Goal: Find specific page/section: Find specific page/section

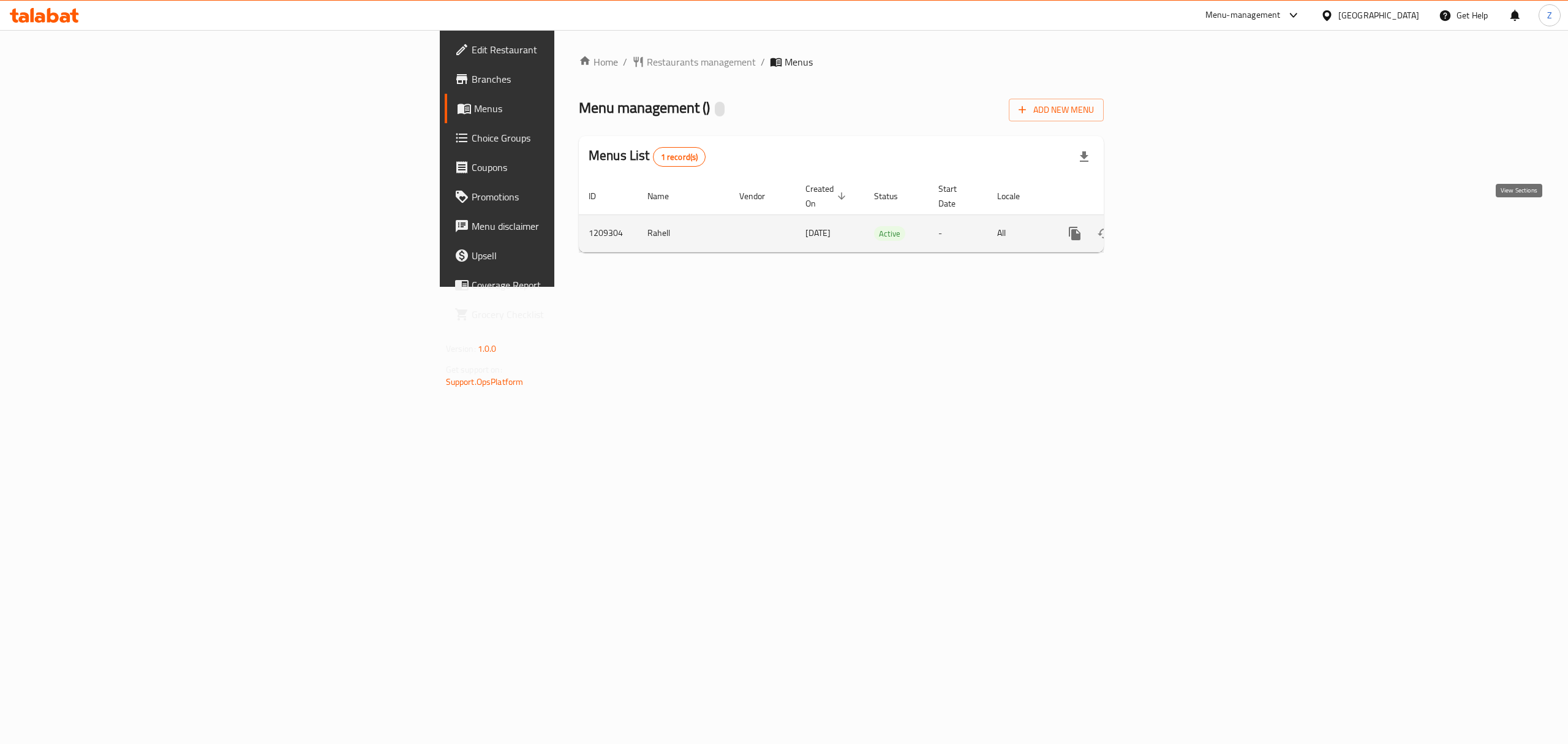
click at [1170, 226] on icon "enhanced table" at bounding box center [1163, 233] width 15 height 15
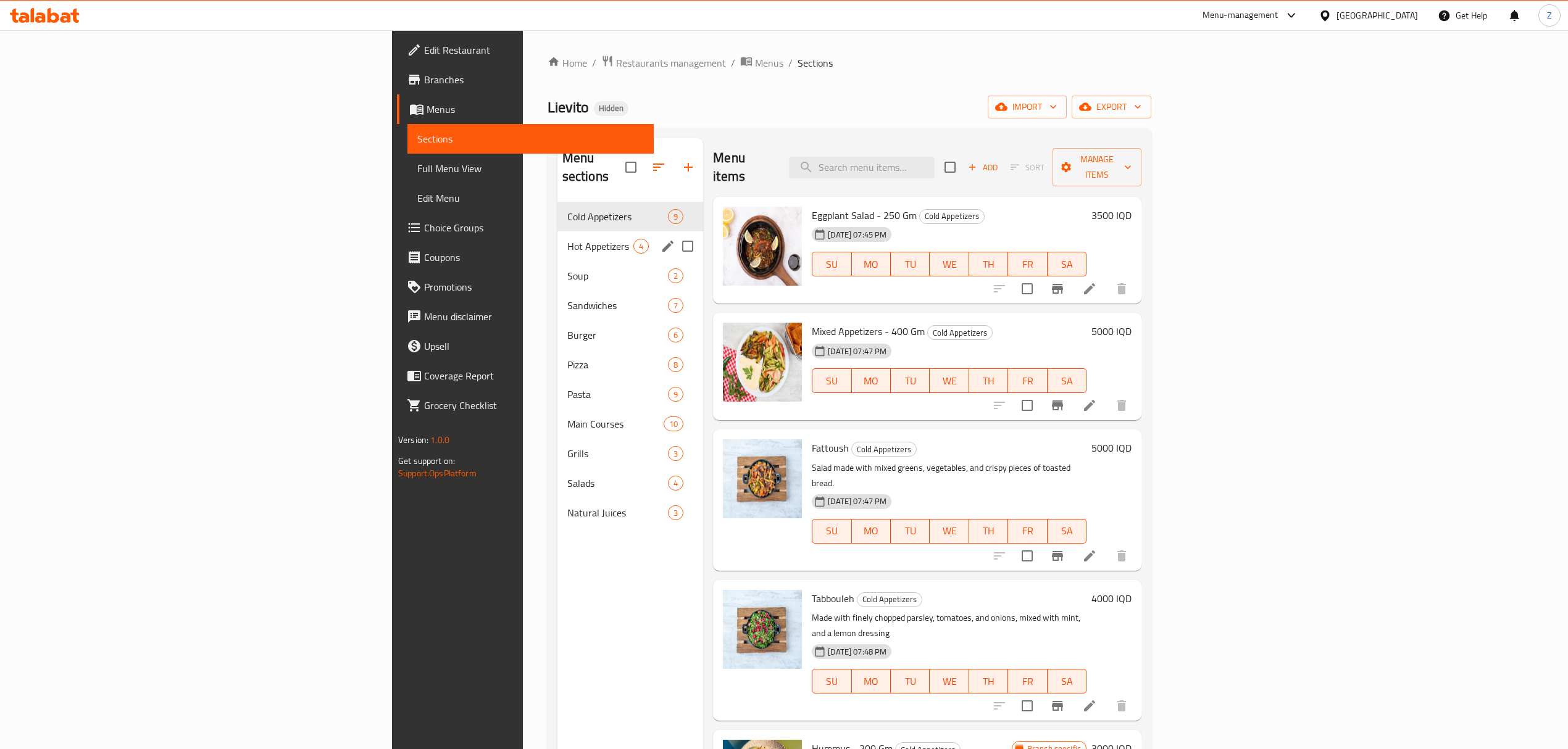
click at [558, 232] on div "Hot Appetizers 4" at bounding box center [630, 246] width 146 height 29
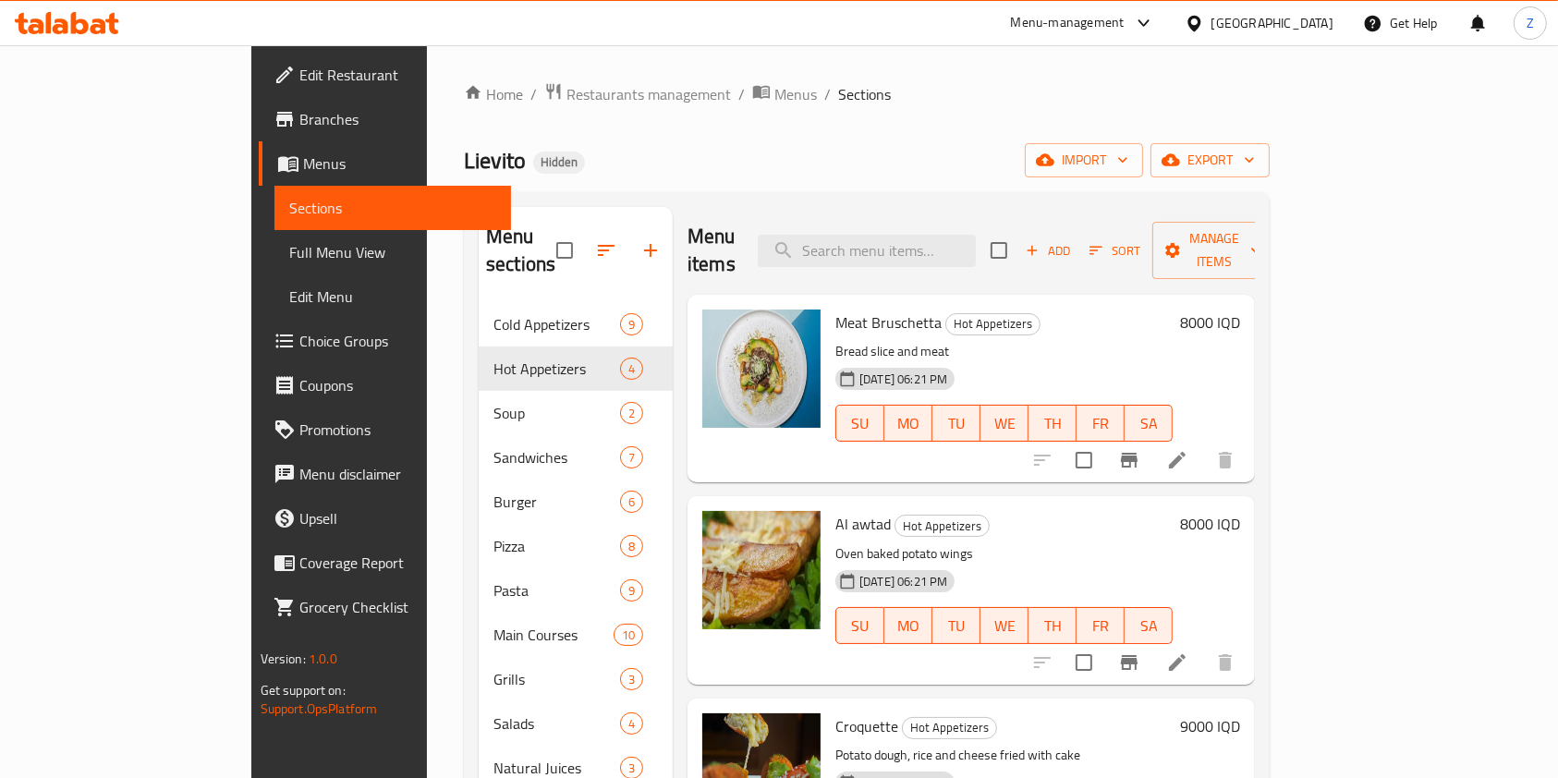
click at [475, 110] on div "Home / Restaurants management / Menus / Sections Lievito Hidden import export M…" at bounding box center [867, 541] width 806 height 918
click at [567, 99] on span "Restaurants management" at bounding box center [649, 94] width 165 height 22
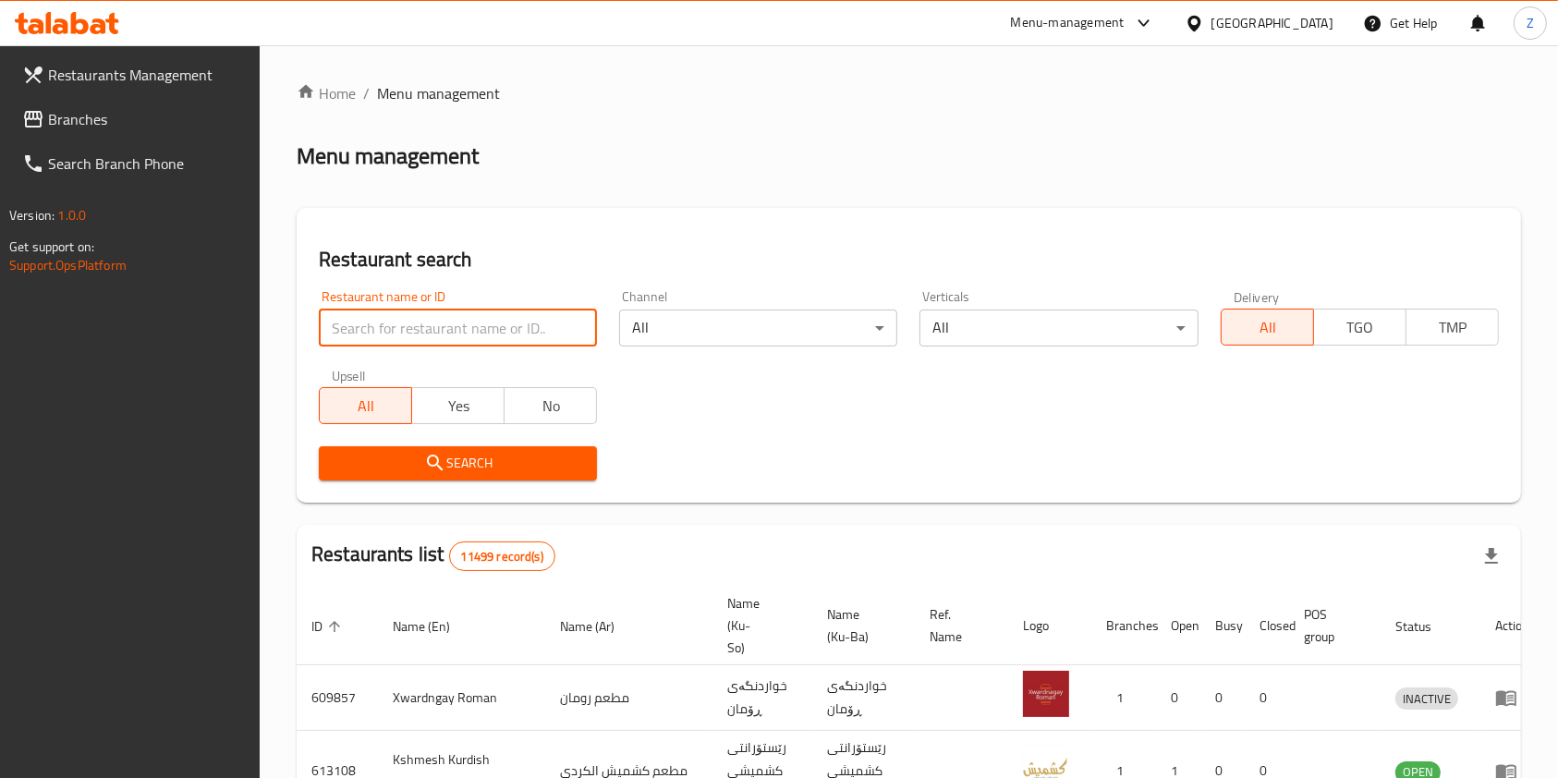
click at [509, 327] on input "search" at bounding box center [458, 328] width 278 height 37
type input "v"
type input "ربوع اليم"
click button "Search" at bounding box center [458, 463] width 278 height 34
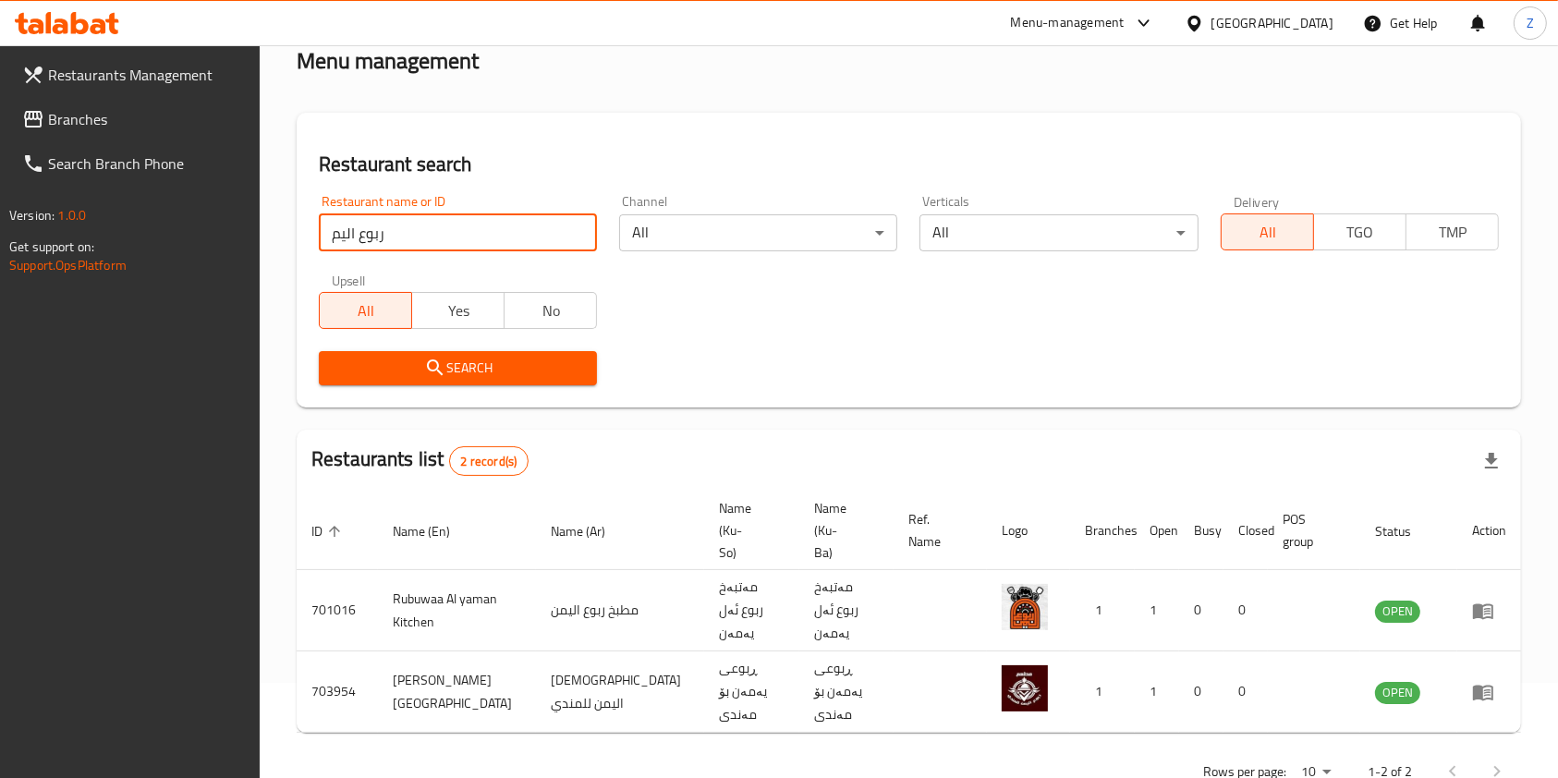
scroll to position [95, 0]
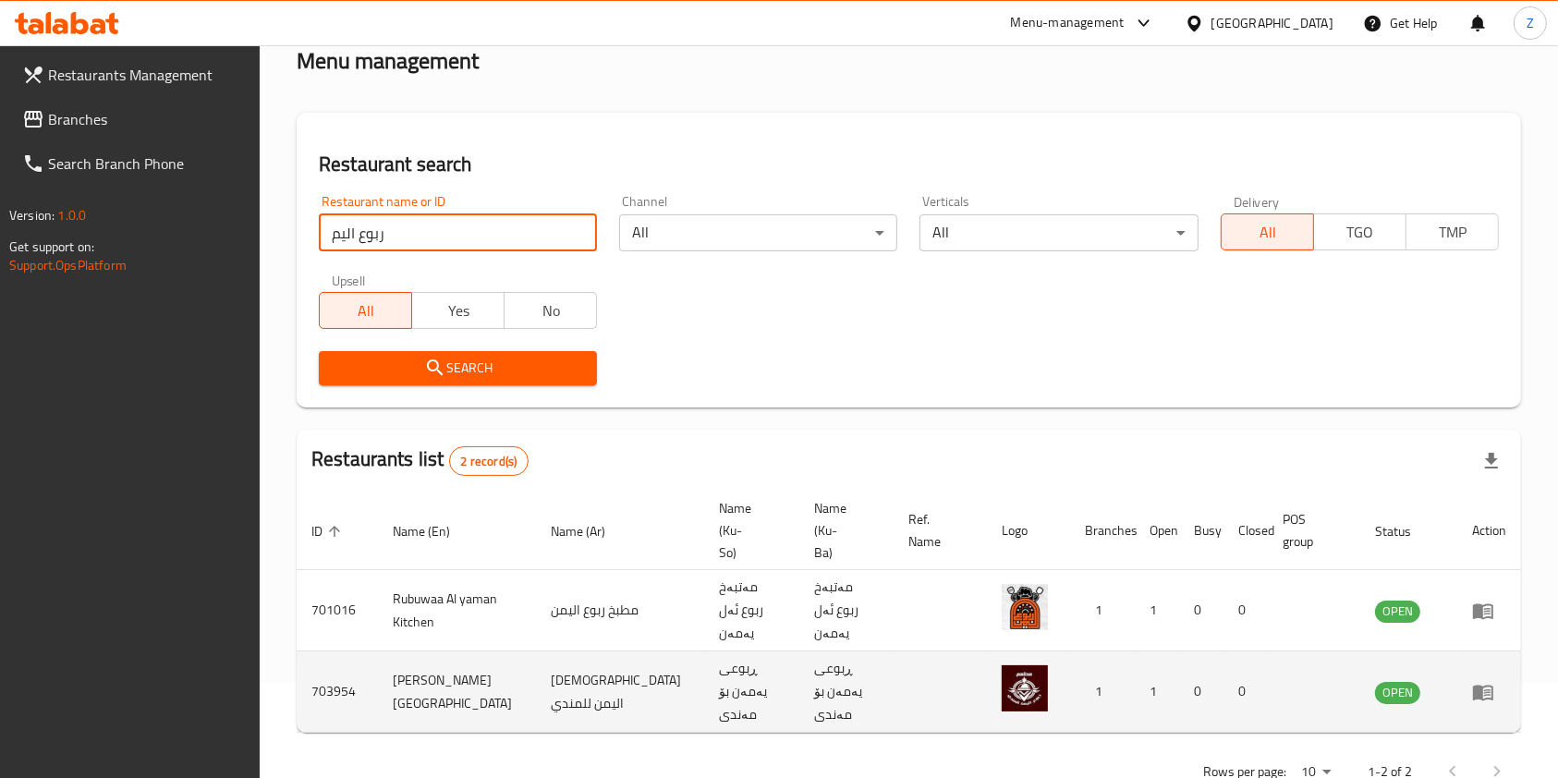
click at [570, 652] on td "[DEMOGRAPHIC_DATA] اليمن للمندي" at bounding box center [620, 692] width 168 height 81
click at [423, 652] on td "[PERSON_NAME] [GEOGRAPHIC_DATA]" at bounding box center [457, 692] width 158 height 81
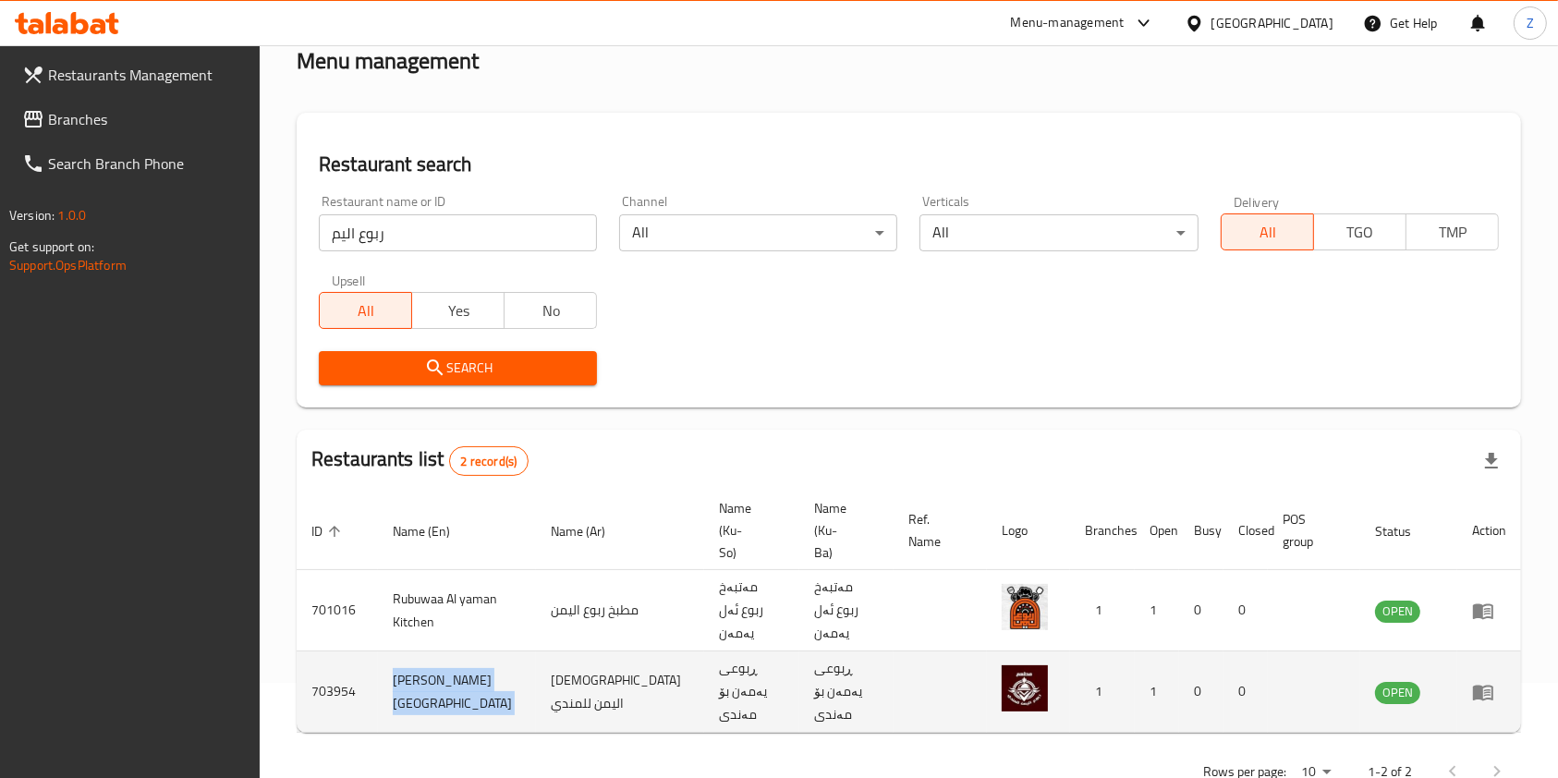
click at [423, 652] on td "[PERSON_NAME] [GEOGRAPHIC_DATA]" at bounding box center [457, 692] width 158 height 81
copy td "[PERSON_NAME] [GEOGRAPHIC_DATA]"
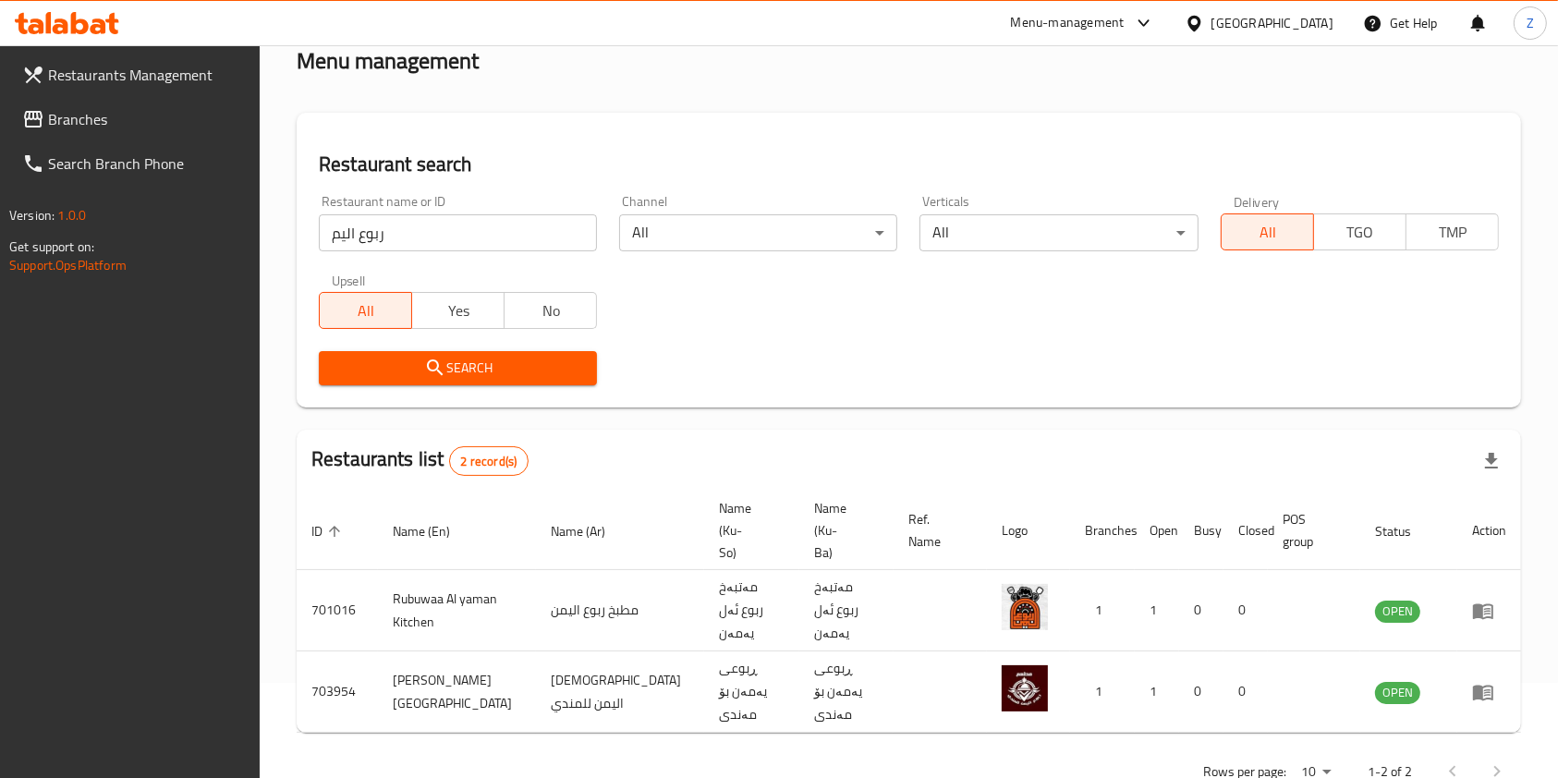
click at [1170, 36] on div "Menu-management" at bounding box center [1083, 23] width 174 height 44
click at [1125, 25] on div "Menu-management" at bounding box center [1068, 23] width 114 height 22
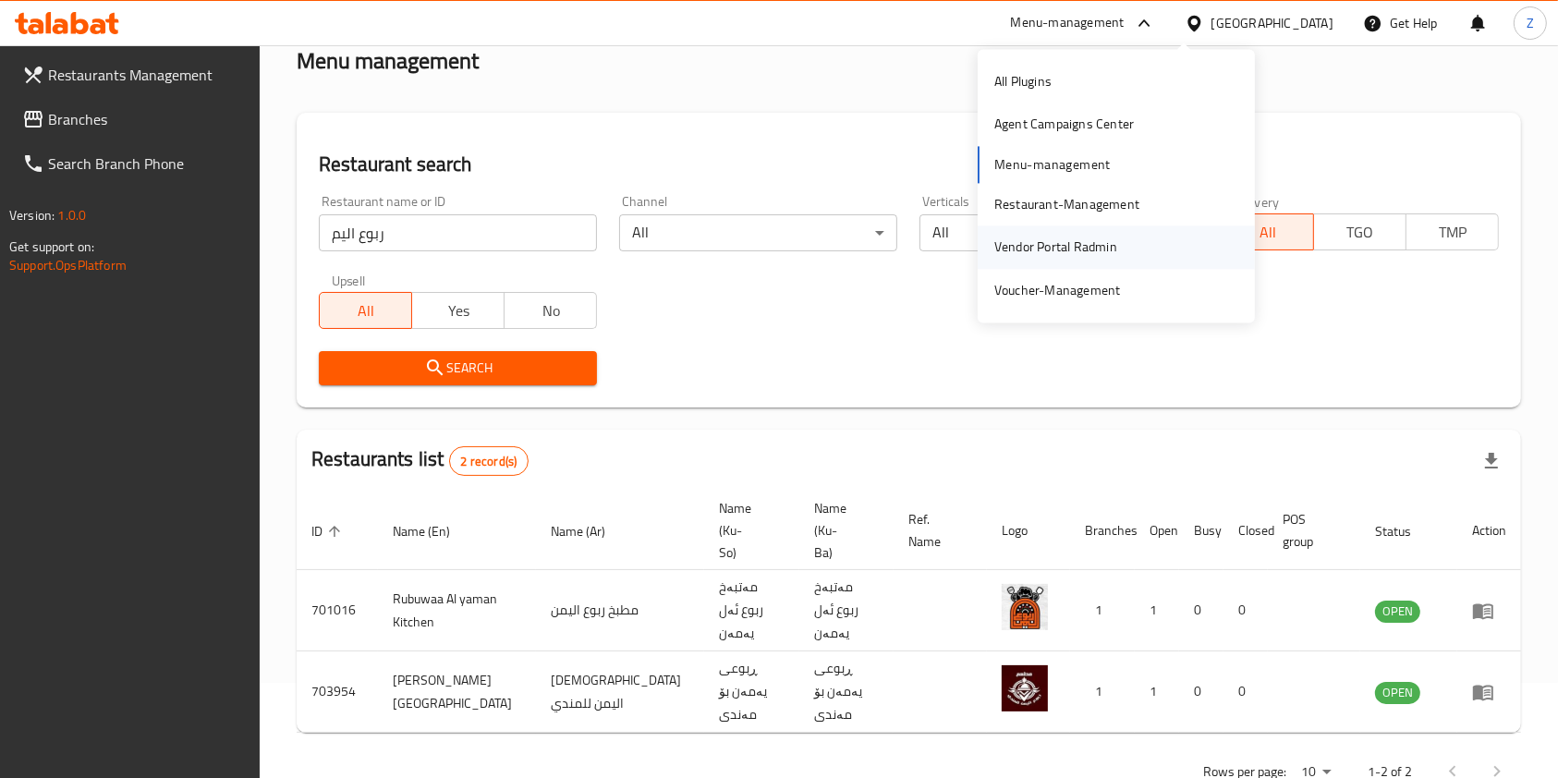
click at [1115, 239] on div "Vendor Portal Radmin" at bounding box center [1056, 248] width 123 height 20
